Goal: Transaction & Acquisition: Purchase product/service

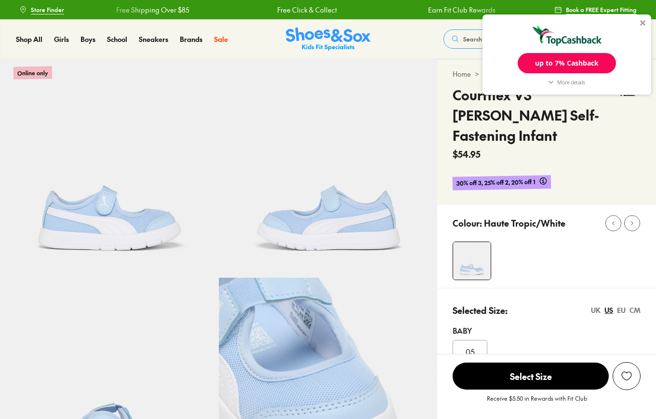
select select "*"
click at [642, 23] on div at bounding box center [643, 23] width 6 height 6
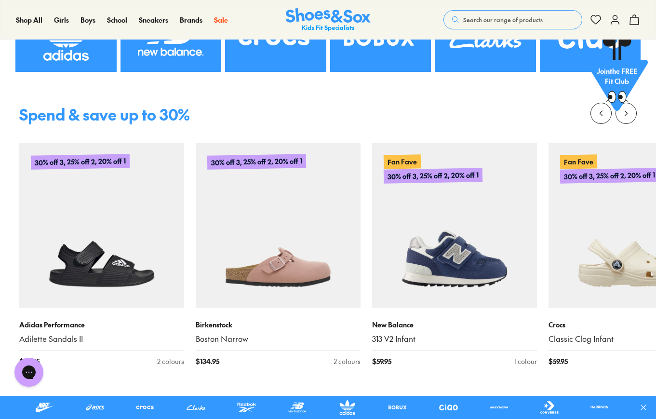
scroll to position [324, 0]
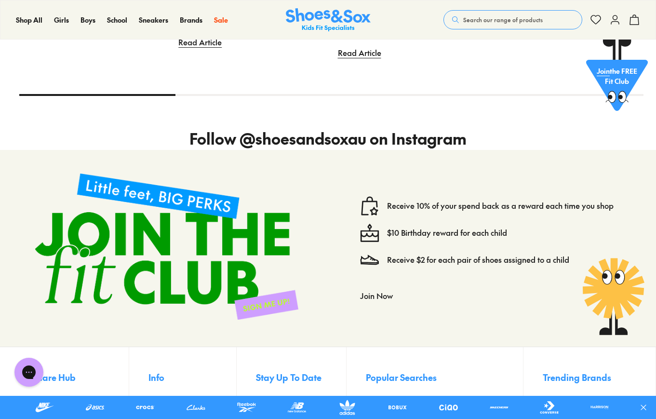
scroll to position [3118, 0]
